Goal: Transaction & Acquisition: Purchase product/service

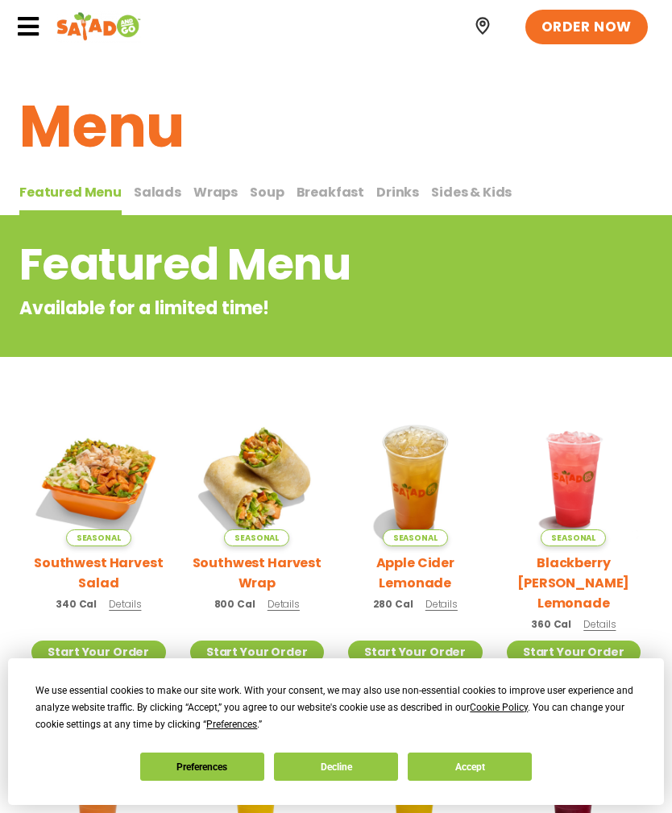
click at [480, 766] on button "Accept" at bounding box center [470, 767] width 124 height 28
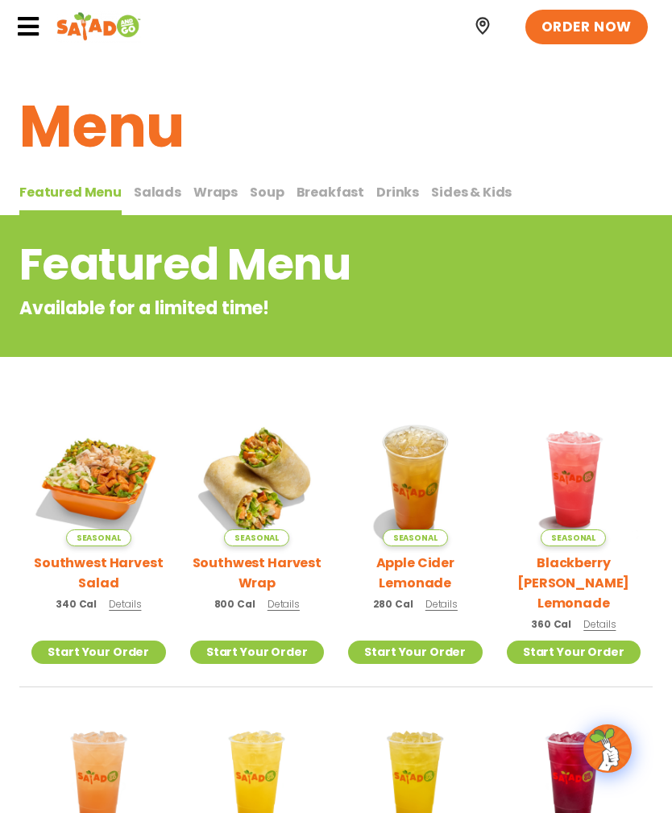
click at [471, 194] on span "Sides & Kids" at bounding box center [471, 192] width 81 height 19
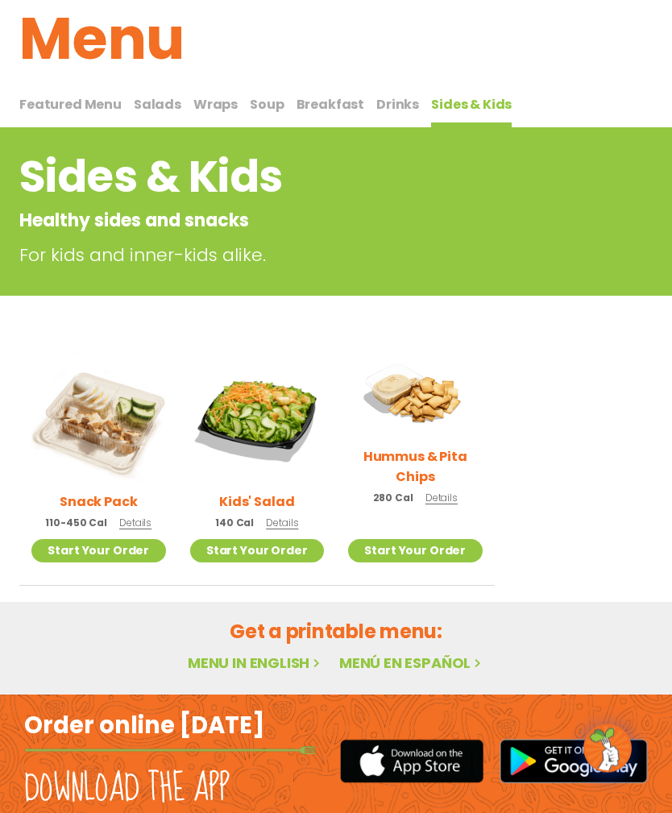
scroll to position [109, 0]
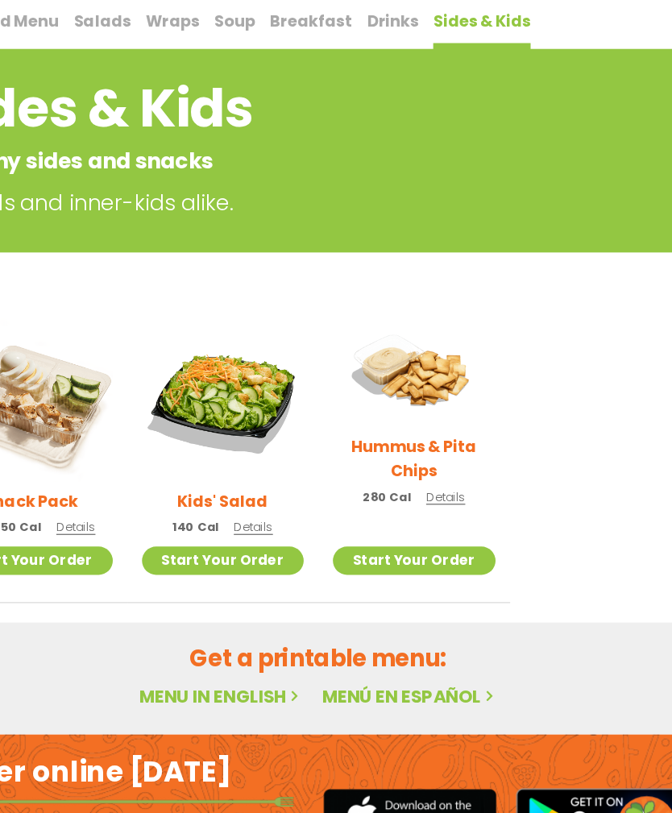
click at [211, 632] on link "Menu in English" at bounding box center [255, 642] width 135 height 20
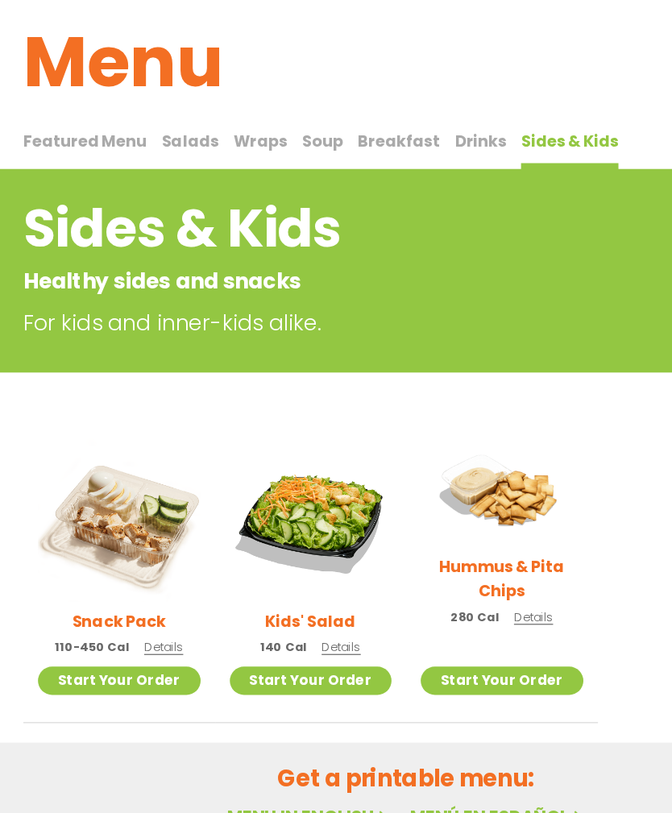
scroll to position [0, 0]
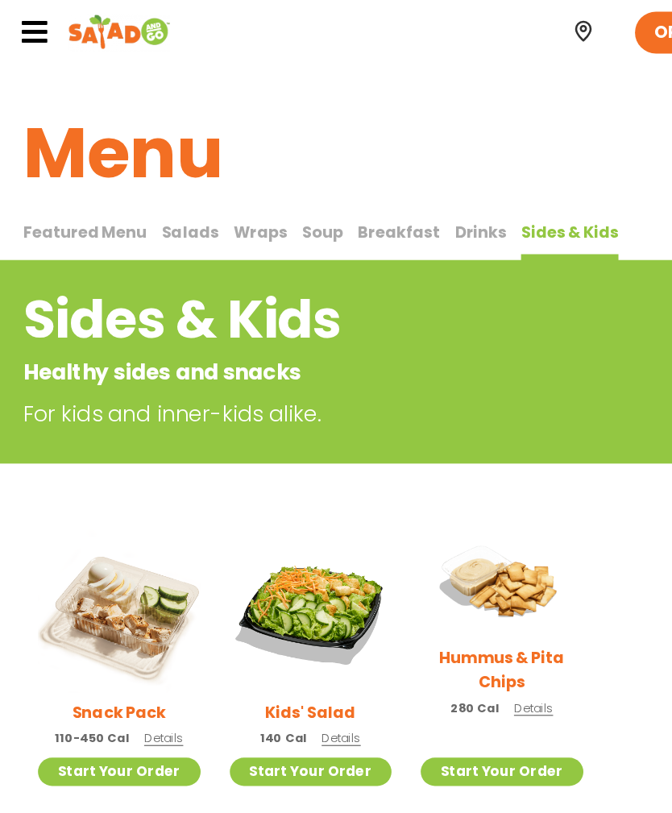
click at [158, 196] on span "Salads" at bounding box center [158, 192] width 48 height 19
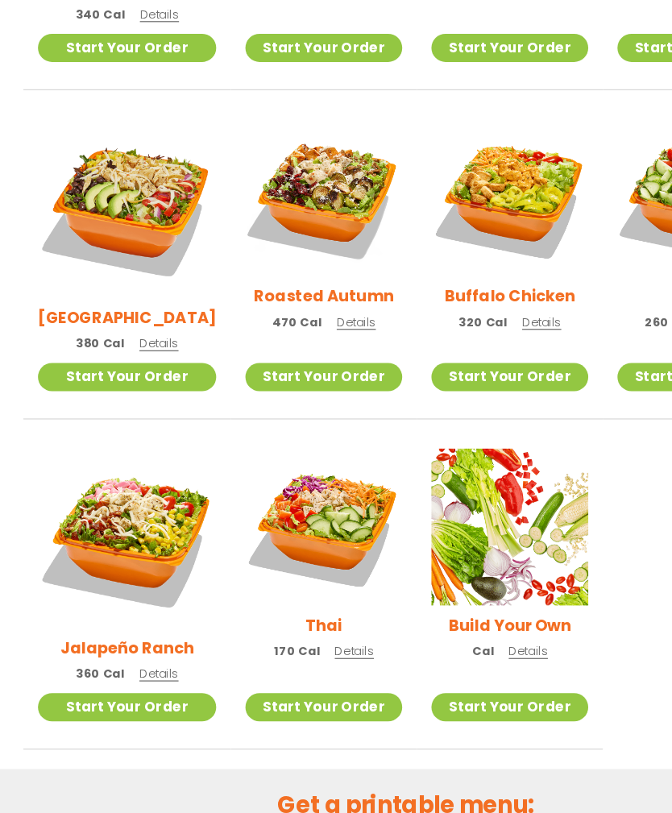
scroll to position [588, 0]
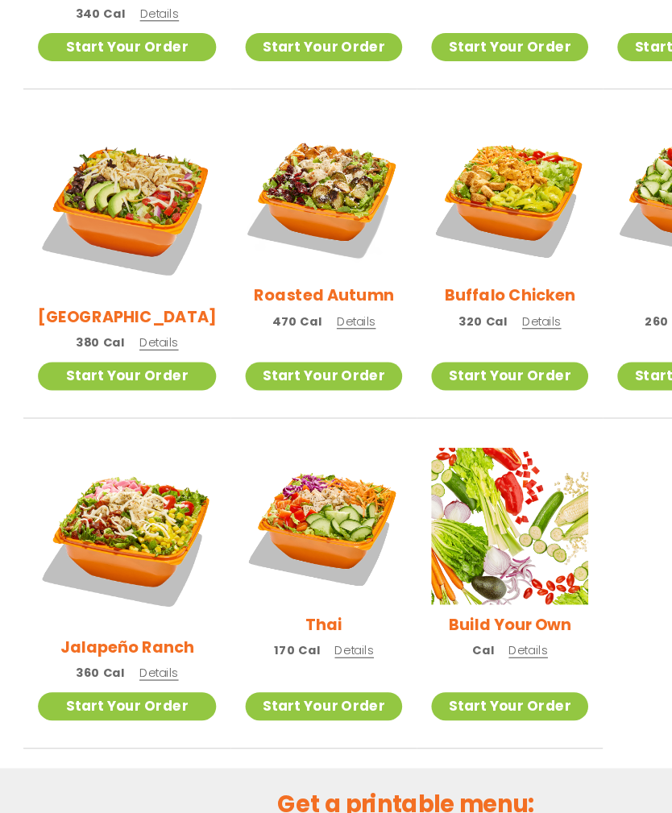
click at [283, 469] on img at bounding box center [268, 534] width 130 height 130
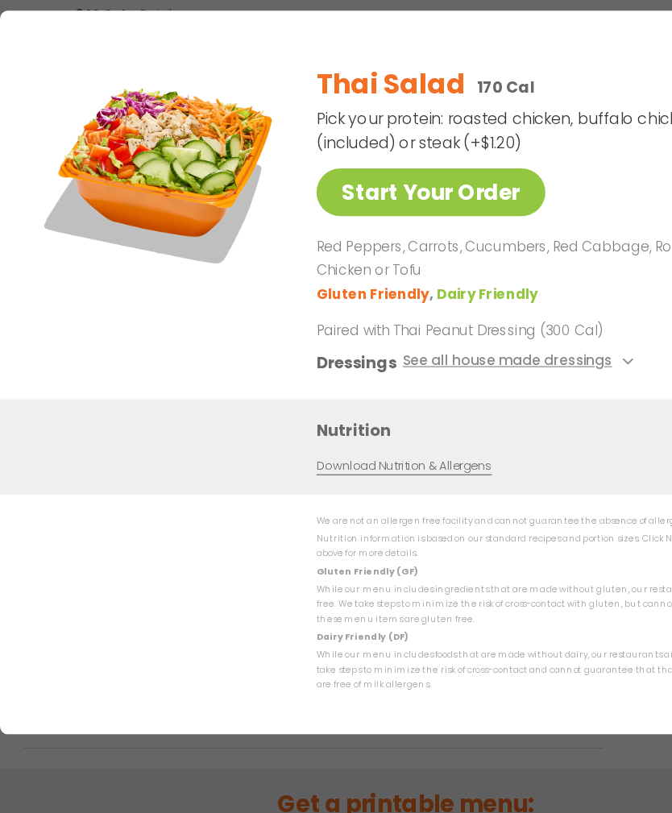
scroll to position [587, 0]
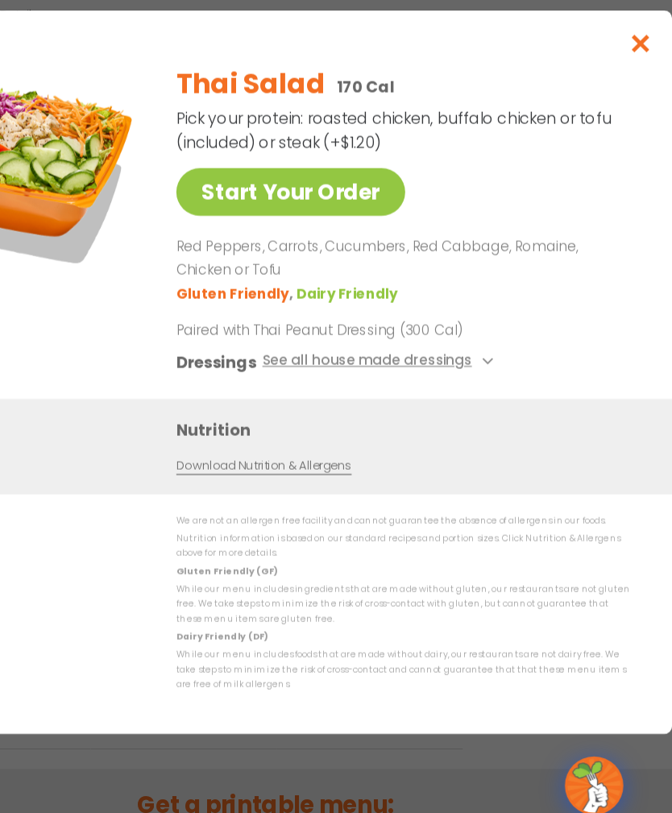
click at [374, 388] on button "See all house made dressings" at bounding box center [431, 398] width 196 height 20
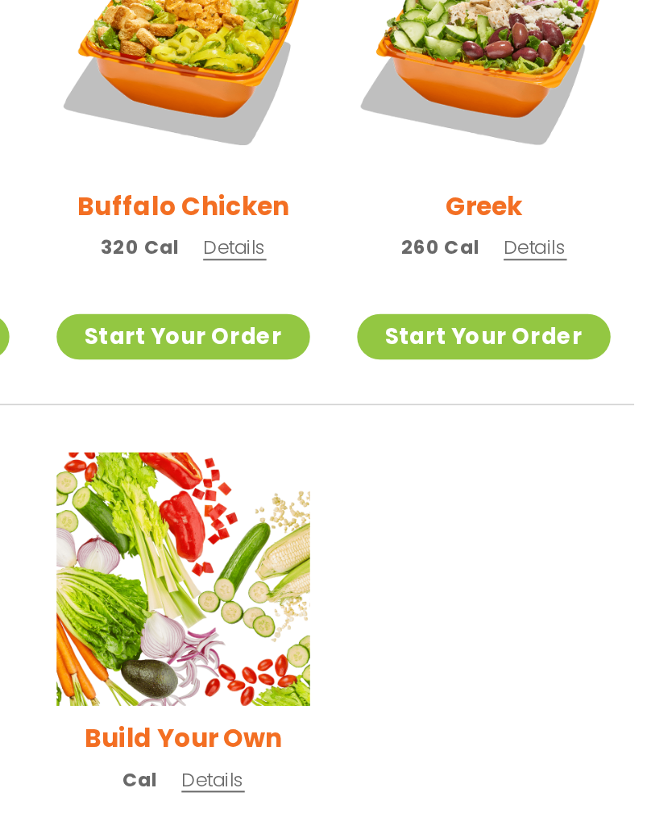
scroll to position [599, 0]
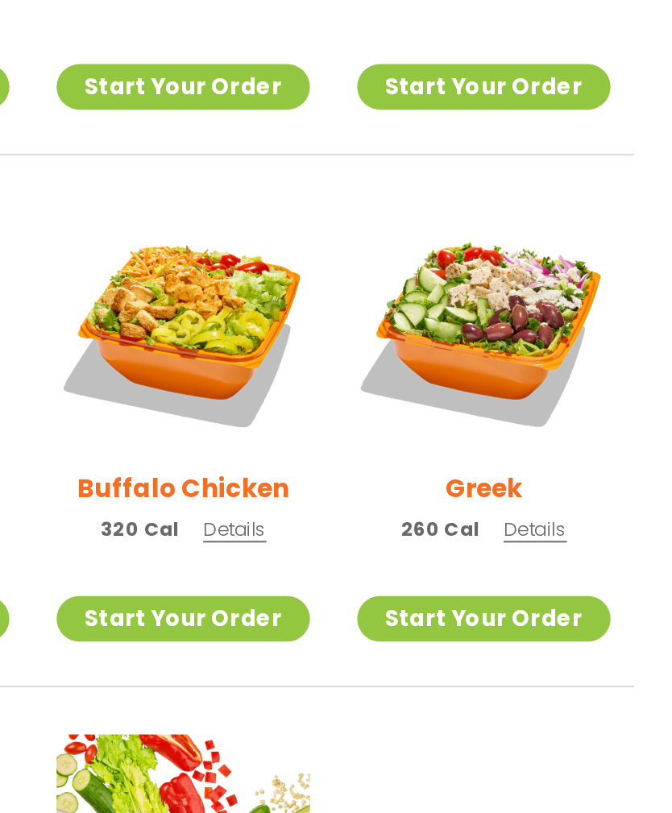
click at [511, 186] on img at bounding box center [576, 251] width 130 height 130
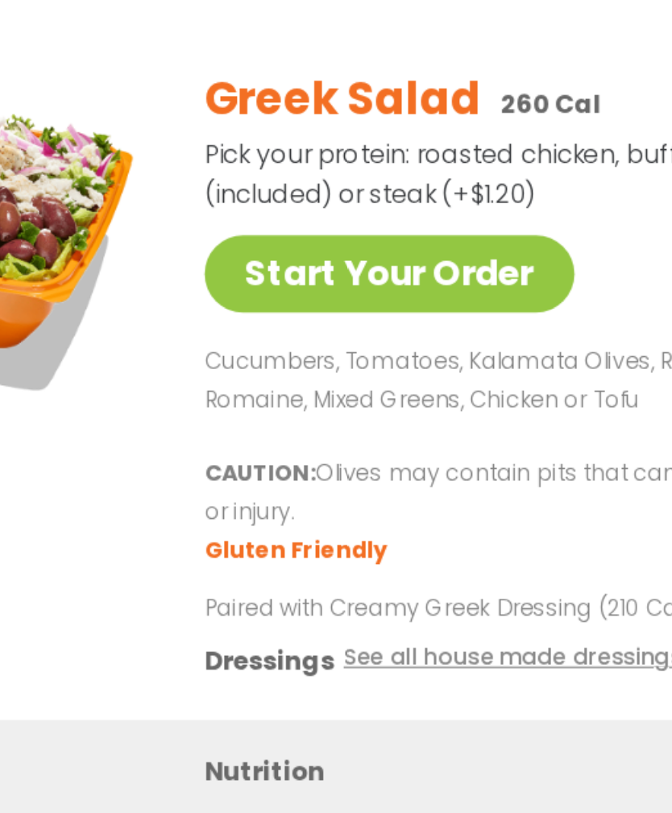
click at [333, 417] on button "See all house made dressings" at bounding box center [431, 427] width 196 height 20
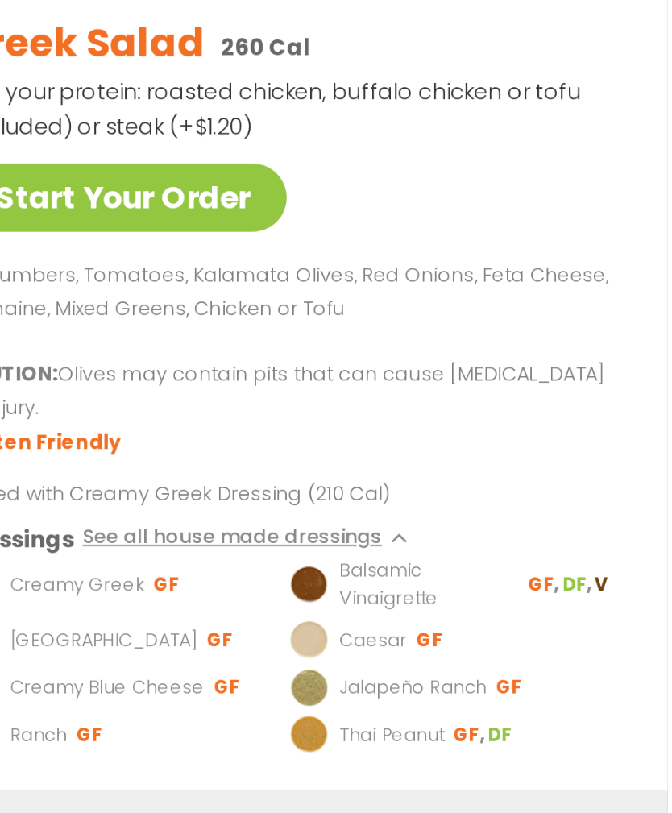
scroll to position [589, 0]
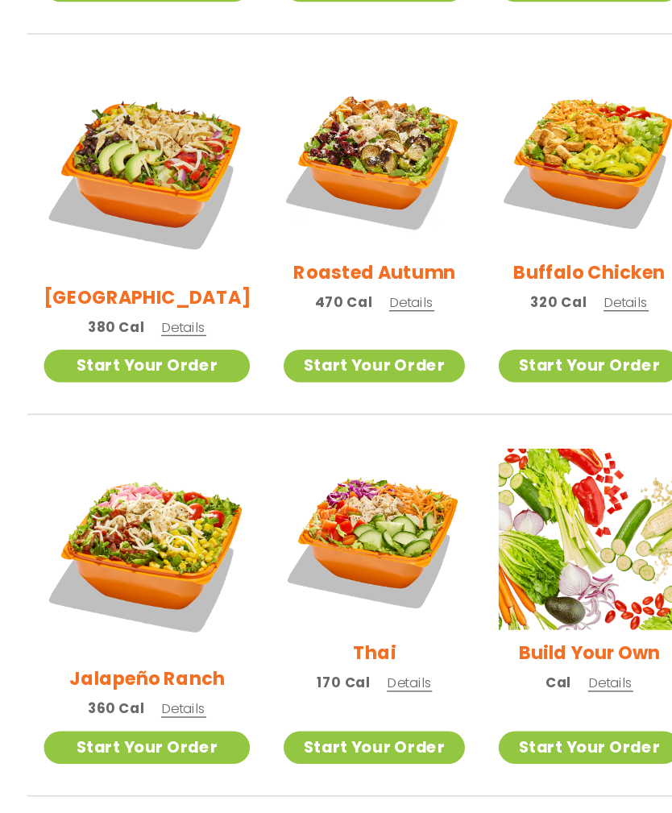
click at [454, 468] on img at bounding box center [422, 533] width 130 height 130
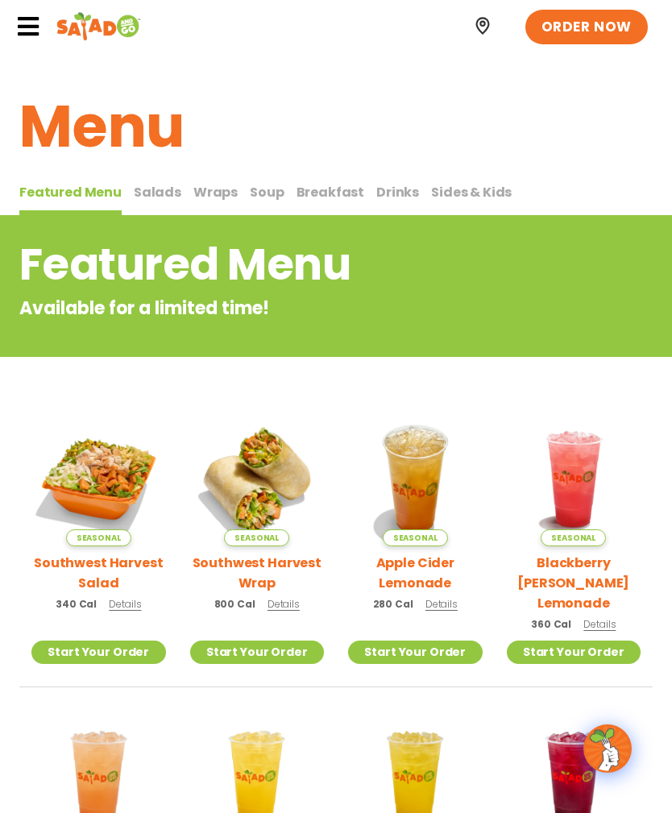
click at [164, 203] on button "Salads Salads" at bounding box center [158, 199] width 48 height 34
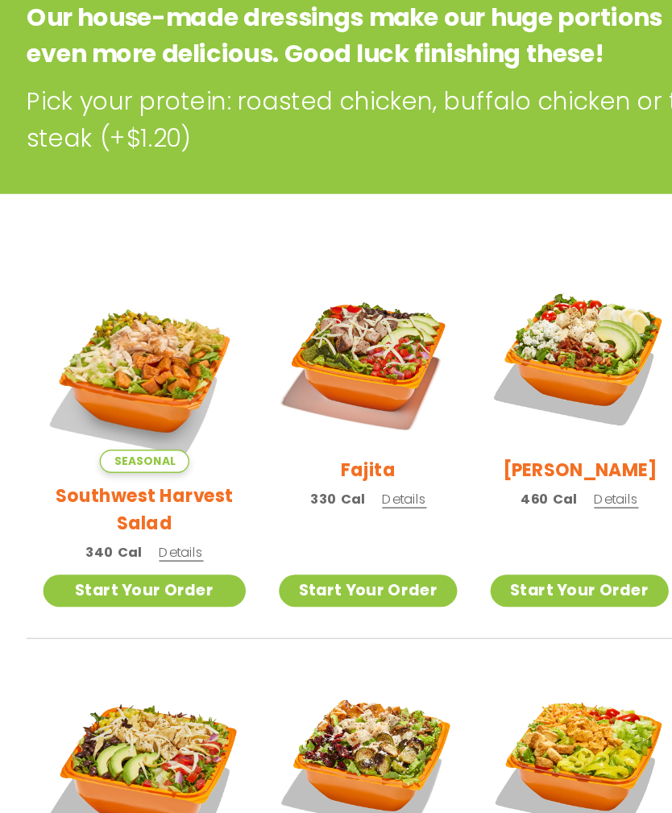
scroll to position [176, 0]
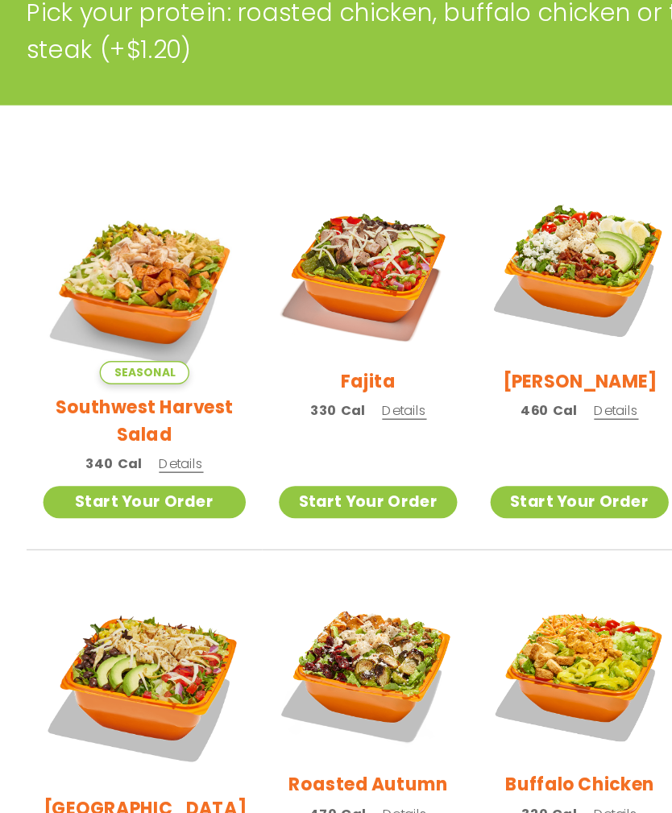
click at [465, 315] on img at bounding box center [422, 380] width 130 height 130
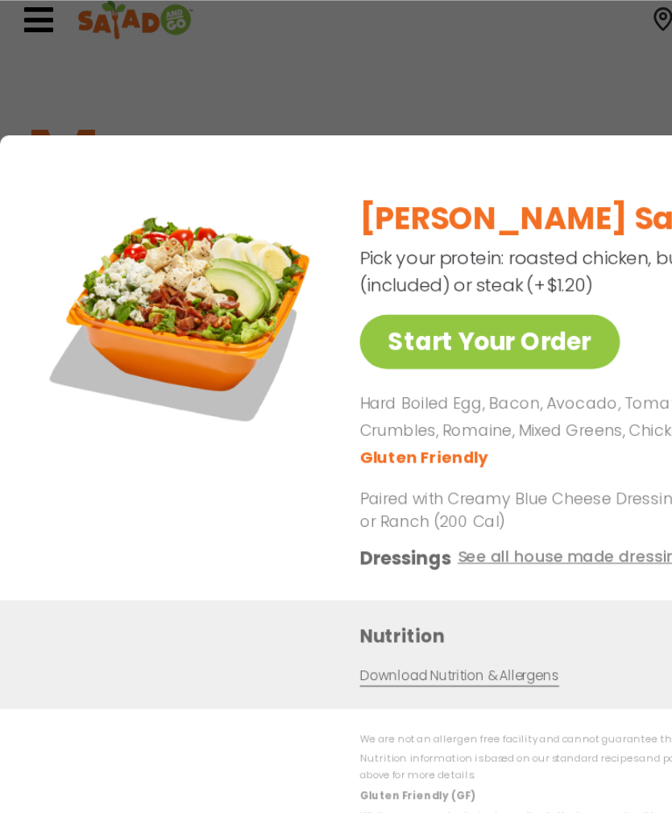
scroll to position [0, 0]
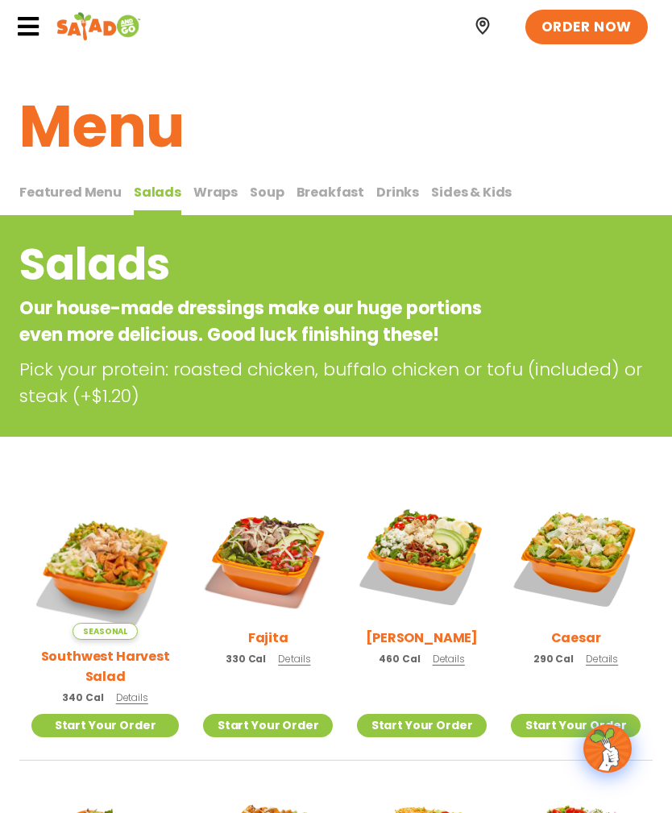
click at [649, 127] on h1 "Menu" at bounding box center [335, 126] width 633 height 87
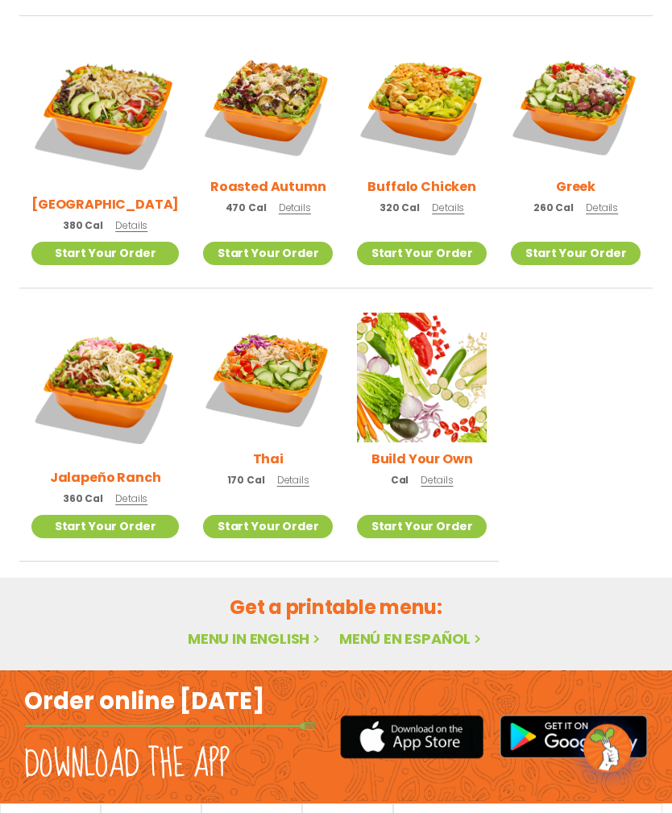
scroll to position [745, 0]
click at [450, 385] on img at bounding box center [422, 378] width 130 height 130
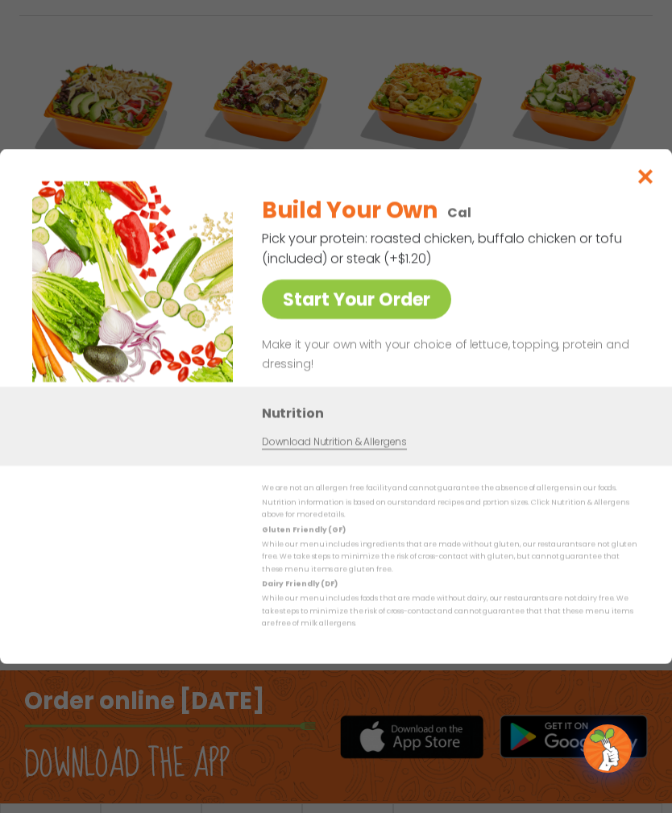
scroll to position [746, 0]
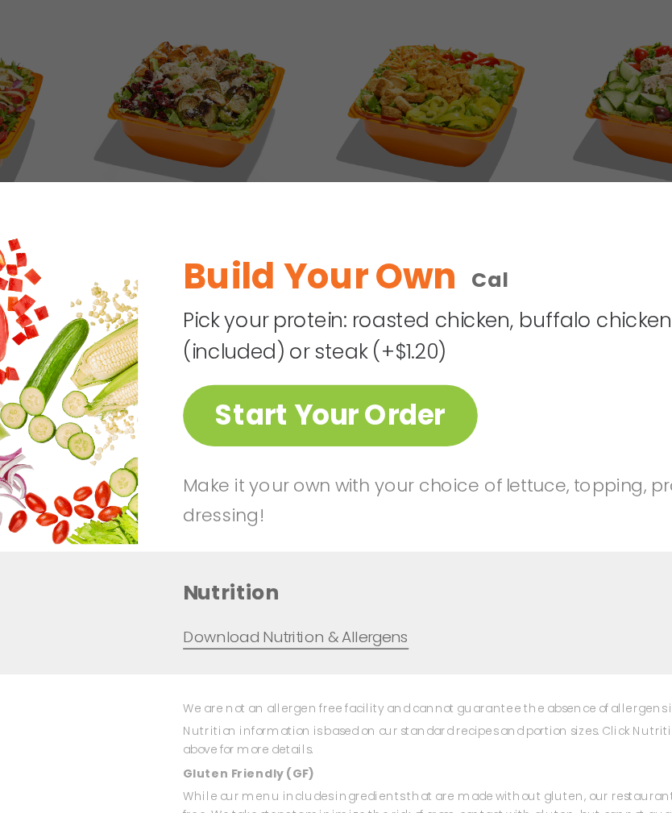
click at [262, 280] on link "Start Your Order" at bounding box center [356, 299] width 189 height 39
